Goal: Find specific page/section: Find specific page/section

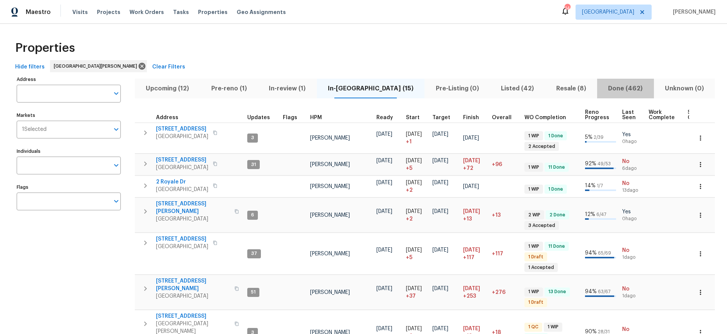
click at [619, 87] on span "Done (462)" at bounding box center [626, 88] width 48 height 11
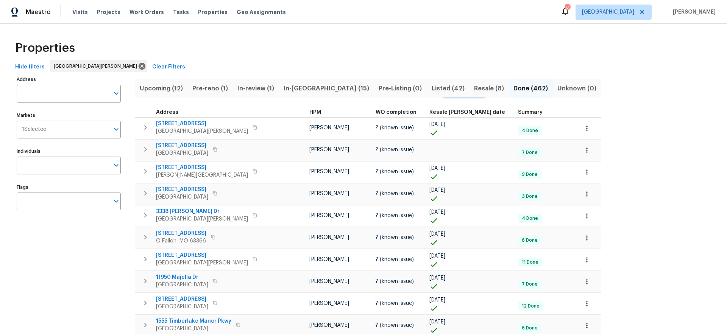
click at [429, 111] on span "Resale [PERSON_NAME] date" at bounding box center [467, 112] width 76 height 5
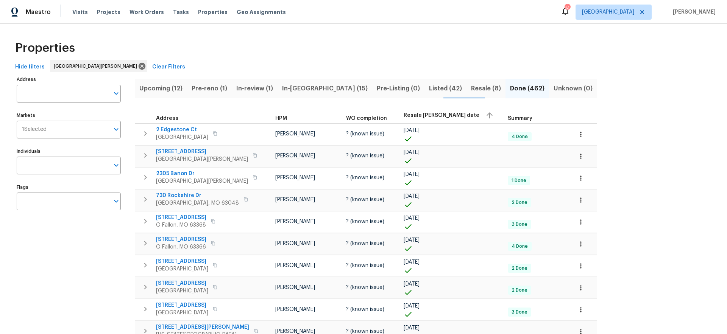
click at [404, 114] on span "Resale [PERSON_NAME] date" at bounding box center [442, 115] width 76 height 5
